Goal: Information Seeking & Learning: Get advice/opinions

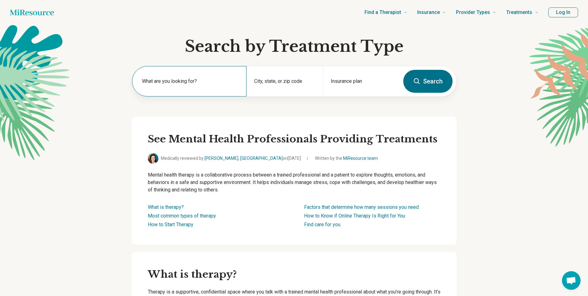
click at [191, 84] on label "What are you looking for?" at bounding box center [190, 81] width 97 height 7
click at [297, 75] on div "City, state, or zip code" at bounding box center [285, 81] width 77 height 30
click at [194, 90] on div "What are you looking for?" at bounding box center [189, 81] width 115 height 30
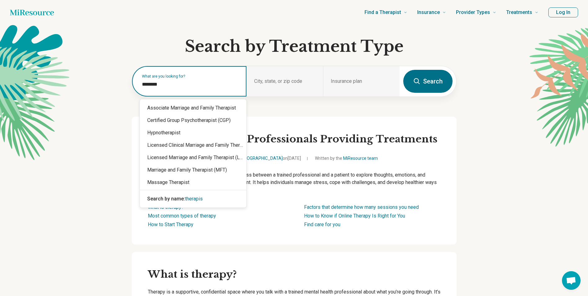
type input "*********"
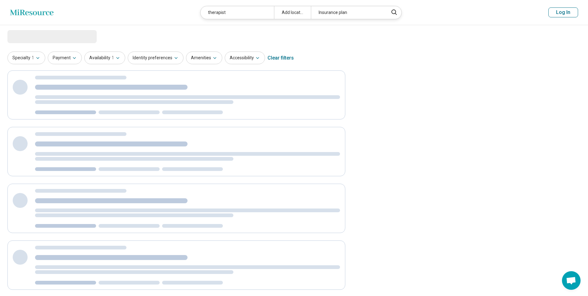
select select "***"
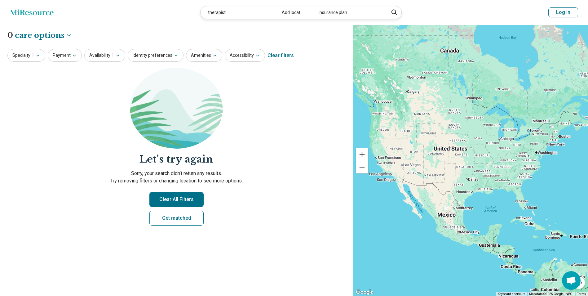
click at [178, 204] on button "Clear All Filters" at bounding box center [176, 199] width 54 height 15
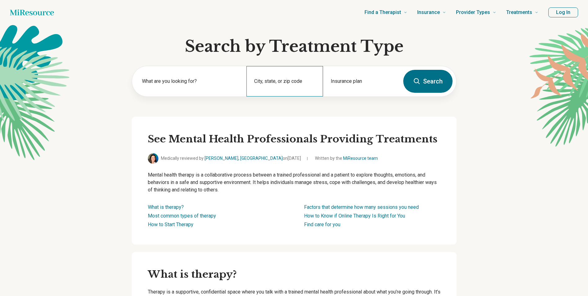
click at [281, 92] on div "City, state, or zip code" at bounding box center [285, 81] width 77 height 30
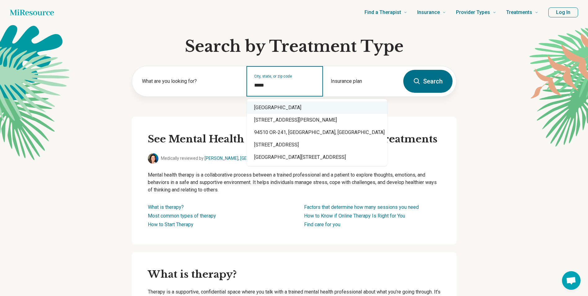
click at [275, 110] on div "[GEOGRAPHIC_DATA]" at bounding box center [317, 107] width 140 height 12
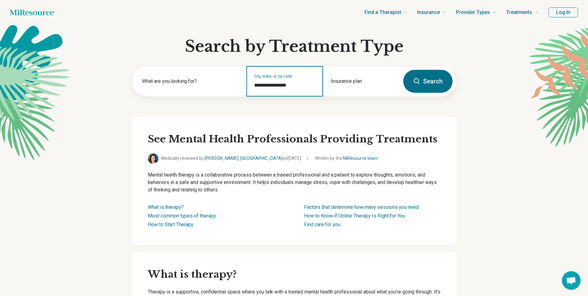
type input "**********"
click at [438, 78] on button "Search" at bounding box center [427, 81] width 49 height 23
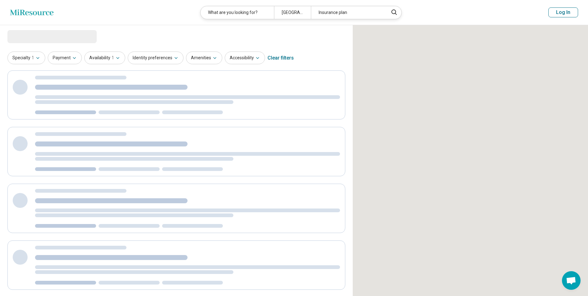
select select "***"
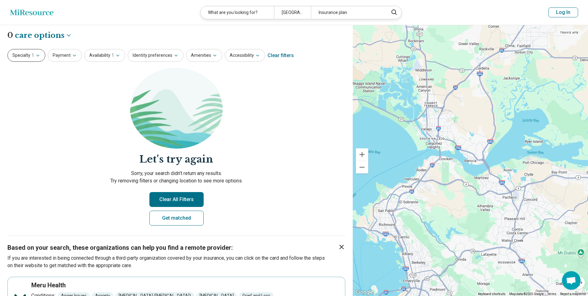
click at [33, 55] on span "1" at bounding box center [33, 55] width 2 height 7
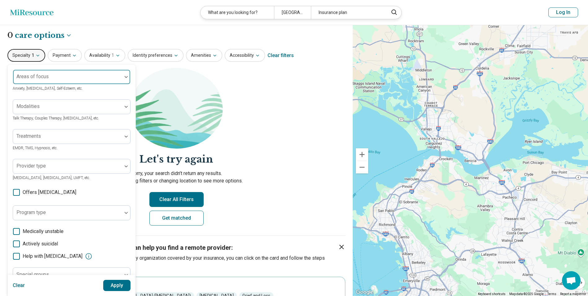
click at [37, 74] on label "Areas of focus" at bounding box center [32, 77] width 32 height 6
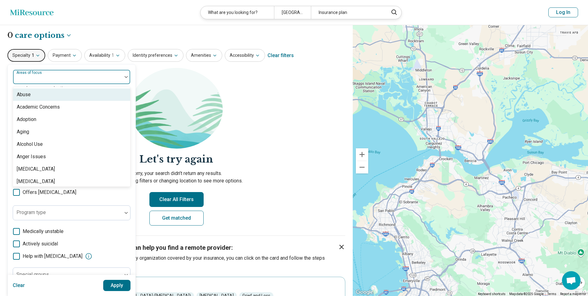
type input "*"
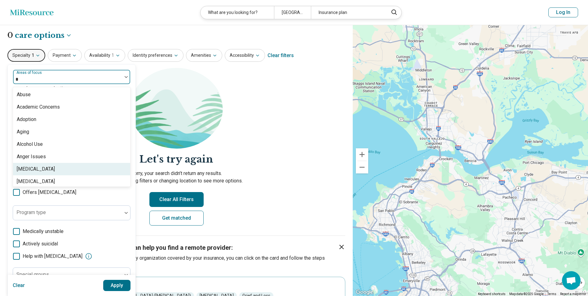
click at [54, 170] on div "[MEDICAL_DATA]" at bounding box center [36, 168] width 38 height 7
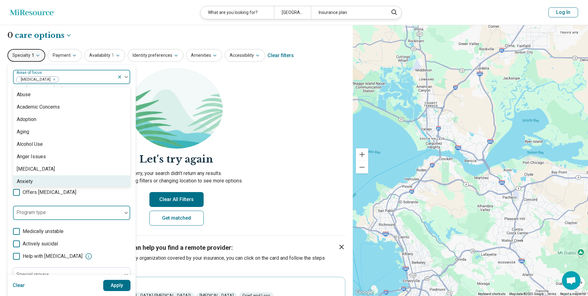
click at [46, 216] on div at bounding box center [68, 215] width 104 height 9
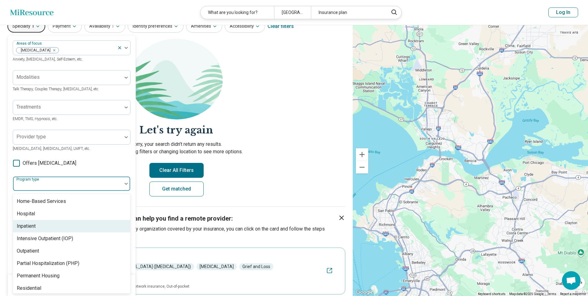
scroll to position [93, 0]
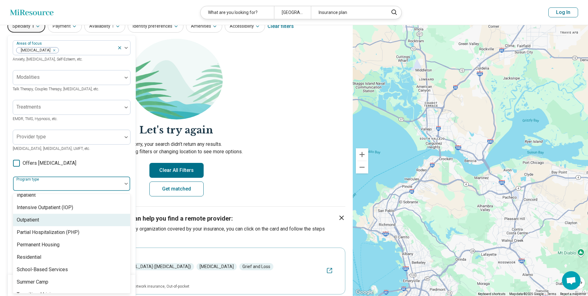
click at [45, 225] on div "Outpatient" at bounding box center [71, 220] width 117 height 12
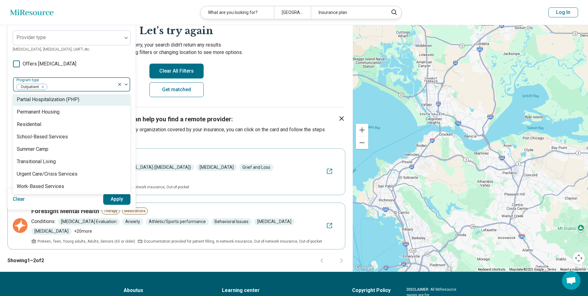
scroll to position [153, 0]
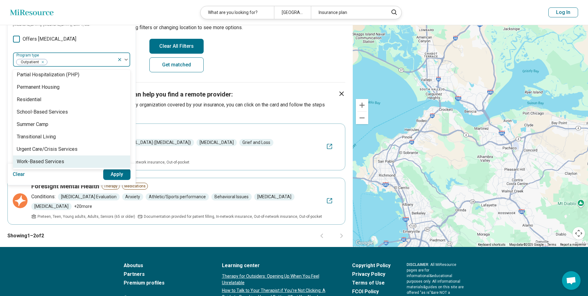
click at [113, 174] on button "Apply" at bounding box center [117, 174] width 28 height 11
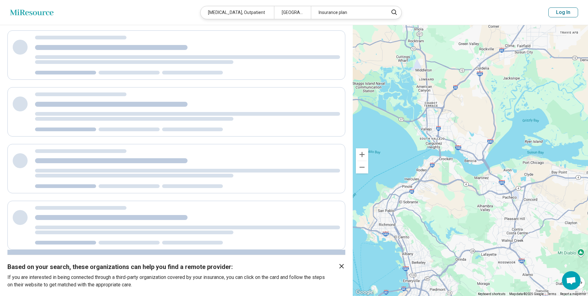
scroll to position [0, 0]
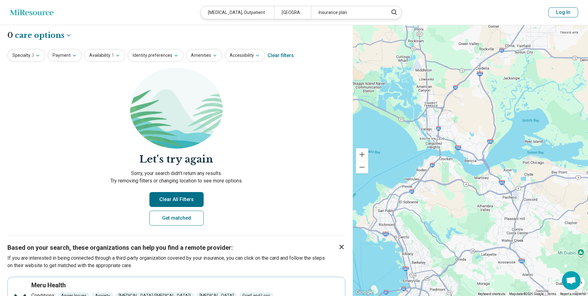
scroll to position [124, 0]
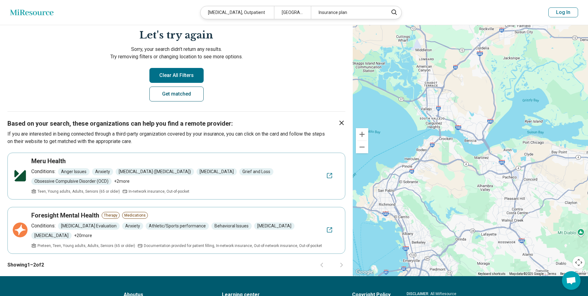
click at [167, 95] on link "Get matched" at bounding box center [176, 94] width 54 height 15
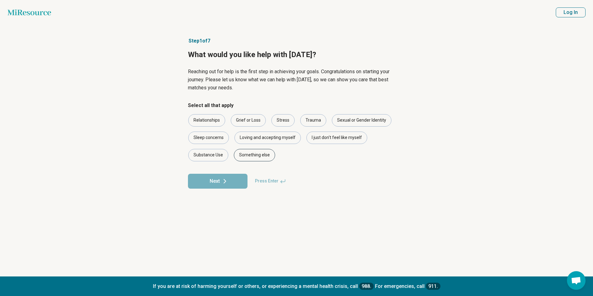
click at [254, 156] on div "Something else" at bounding box center [254, 155] width 41 height 12
click at [236, 177] on button "Next" at bounding box center [218, 181] width 60 height 15
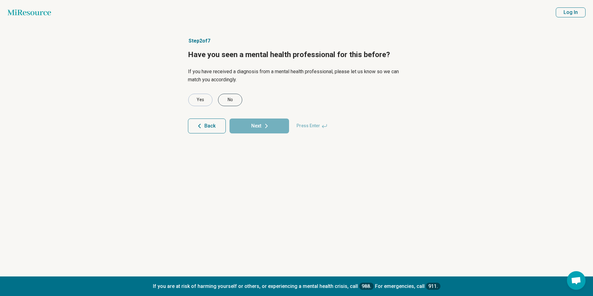
click at [226, 101] on div "No" at bounding box center [230, 100] width 24 height 12
click at [263, 129] on icon at bounding box center [266, 125] width 7 height 7
click at [223, 98] on div "No" at bounding box center [230, 100] width 24 height 12
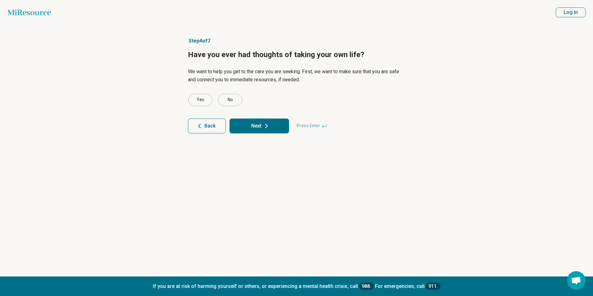
click at [258, 124] on button "Next" at bounding box center [259, 125] width 60 height 15
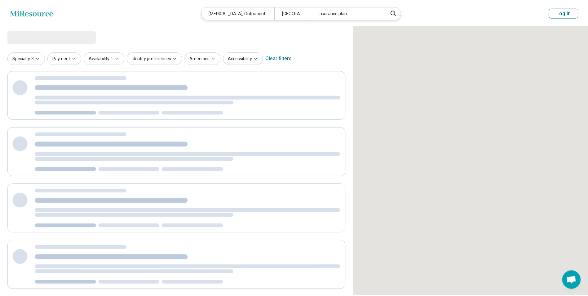
scroll to position [1, 0]
